Goal: Task Accomplishment & Management: Manage account settings

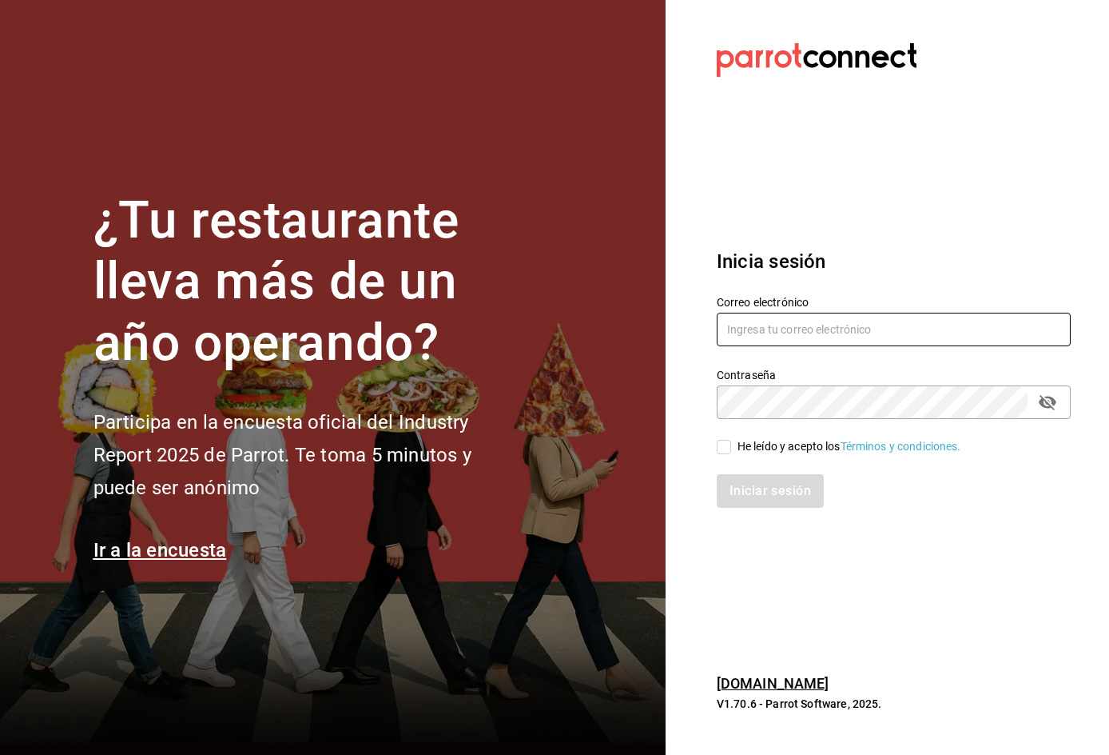
click at [925, 334] on input "text" at bounding box center [894, 330] width 354 height 34
type input "car0077@gmail.com"
click at [1034, 388] on button "passwordField" at bounding box center [1047, 401] width 27 height 27
click at [759, 447] on div "He leído y acepto los Términos y condiciones." at bounding box center [850, 446] width 224 height 17
click at [731, 447] on input "He leído y acepto los Términos y condiciones." at bounding box center [724, 447] width 14 height 14
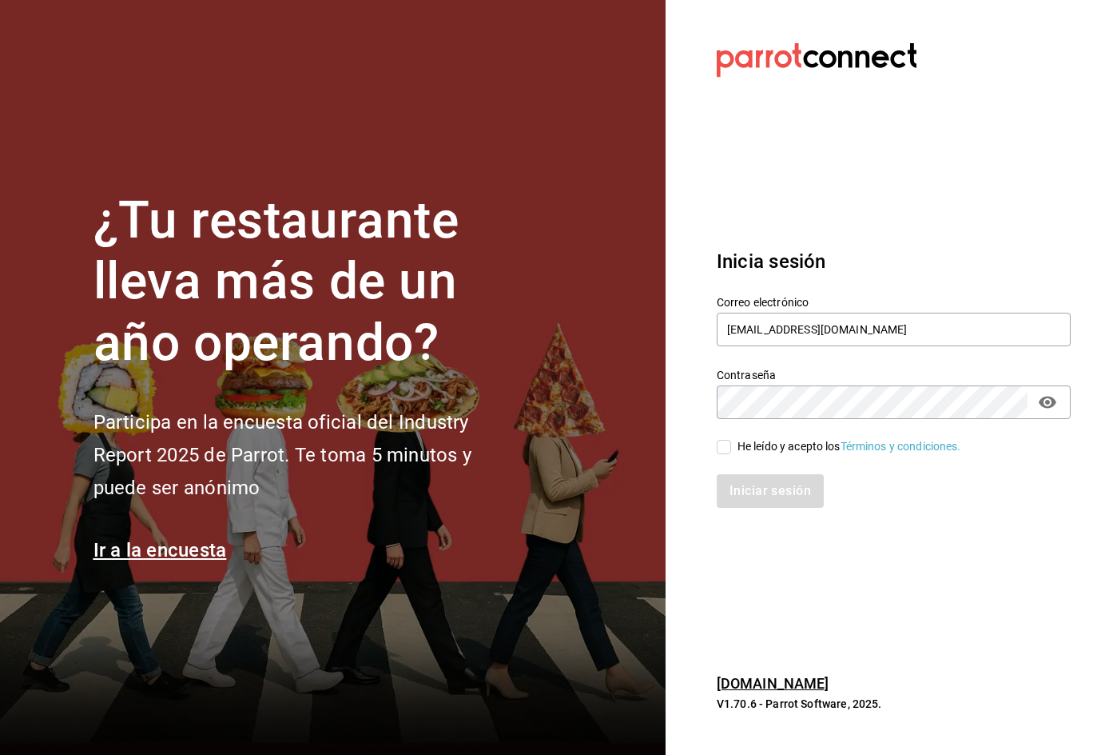
checkbox input "true"
click at [769, 495] on button "Iniciar sesión" at bounding box center [771, 491] width 109 height 34
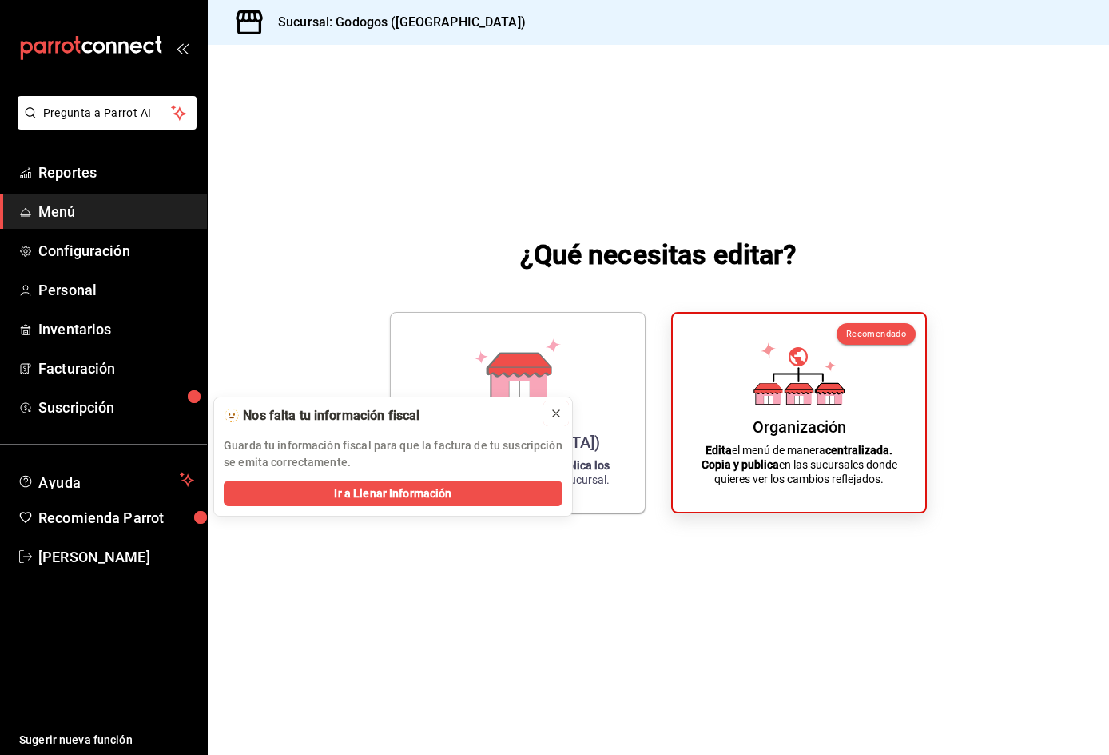
click at [555, 412] on icon at bounding box center [556, 413] width 13 height 13
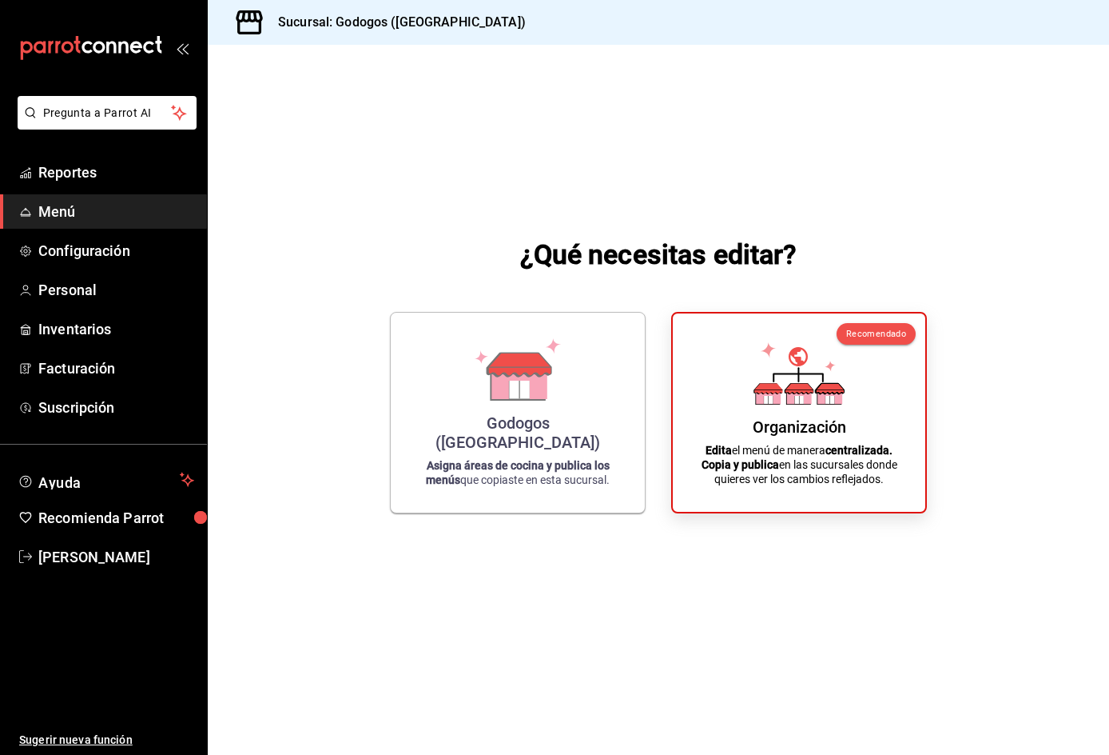
click at [69, 205] on span "Menú" at bounding box center [116, 212] width 156 height 22
click at [86, 290] on span "Personal" at bounding box center [116, 290] width 156 height 22
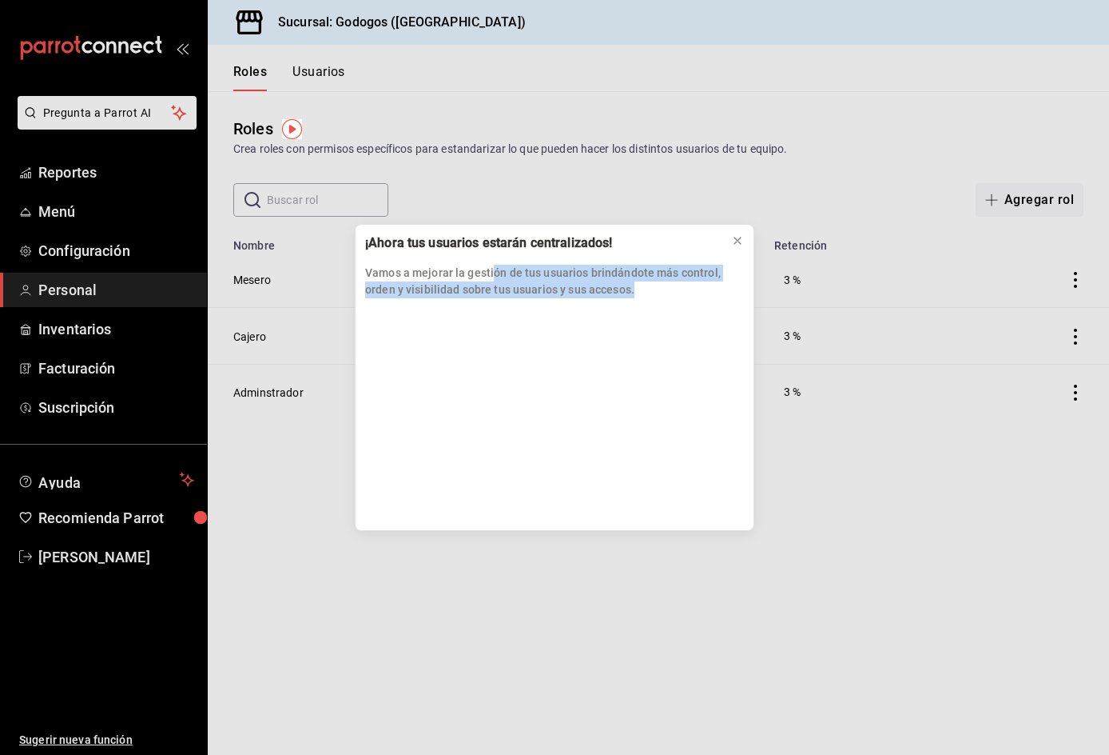
drag, startPoint x: 497, startPoint y: 277, endPoint x: 686, endPoint y: 289, distance: 189.0
click at [686, 289] on p "Vamos a mejorar la gestión de tus usuarios brindándote más control, orden y vis…" at bounding box center [554, 282] width 379 height 34
click at [739, 241] on icon at bounding box center [737, 240] width 13 height 13
